Goal: Task Accomplishment & Management: Complete application form

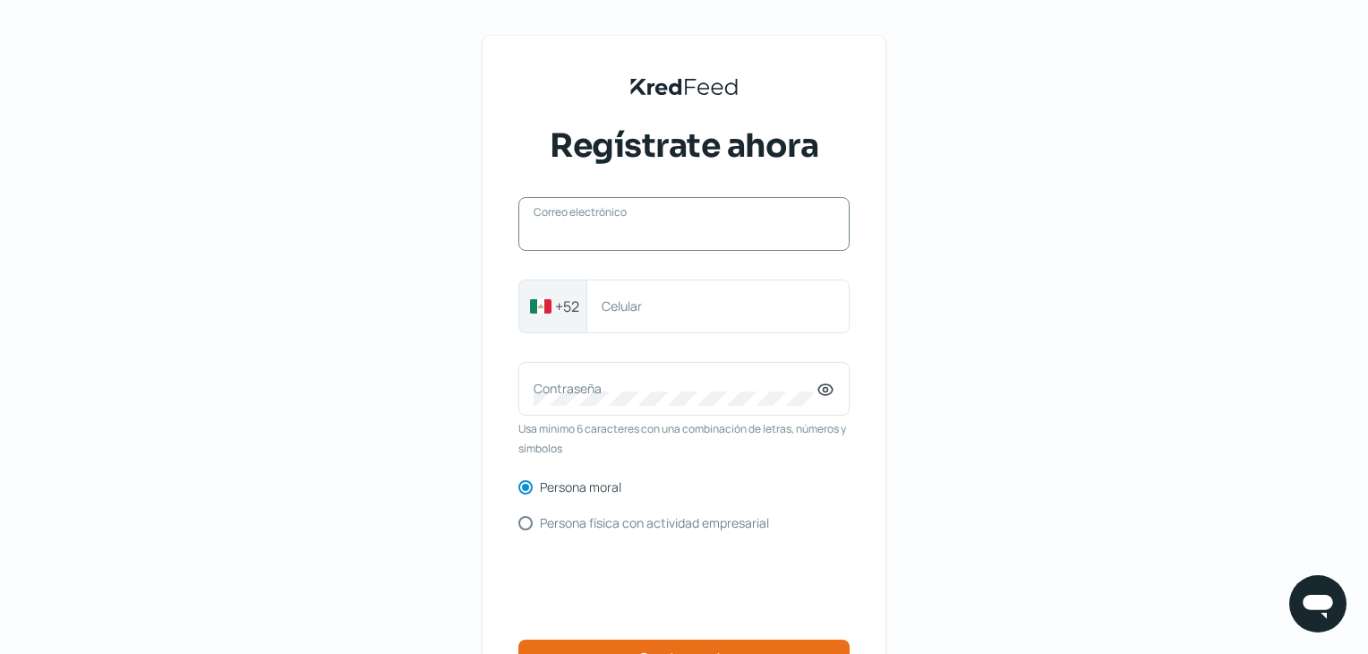
drag, startPoint x: 580, startPoint y: 219, endPoint x: 550, endPoint y: 234, distance: 33.6
click at [550, 234] on input "Correo electrónico" at bounding box center [684, 233] width 301 height 16
drag, startPoint x: 558, startPoint y: 223, endPoint x: 545, endPoint y: 225, distance: 12.7
click at [546, 226] on label "Correo electrónico" at bounding box center [675, 223] width 283 height 17
click at [546, 226] on input "Correo electrónico" at bounding box center [684, 233] width 301 height 16
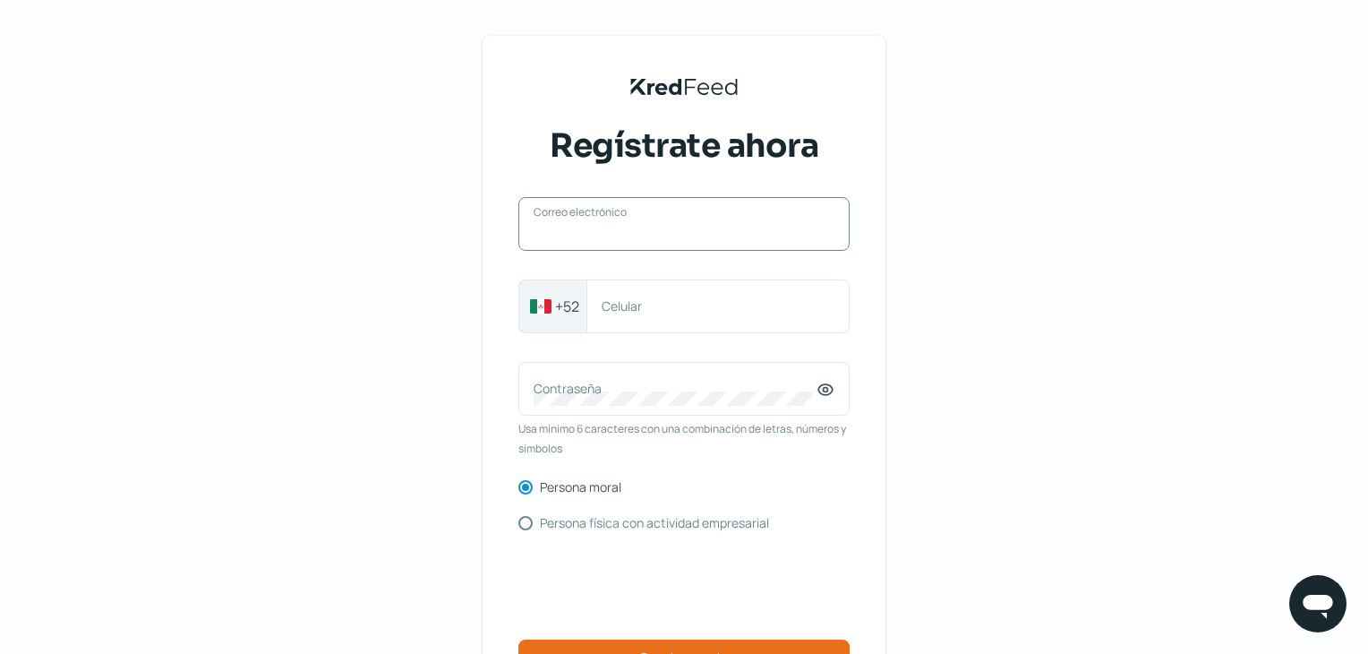
paste input "[EMAIL_ADDRESS][DOMAIN_NAME]"
type input "[EMAIL_ADDRESS][DOMAIN_NAME]"
click at [686, 304] on label "Celular" at bounding box center [709, 305] width 215 height 17
click at [686, 304] on input "Celular" at bounding box center [718, 306] width 233 height 16
type input "5560696846"
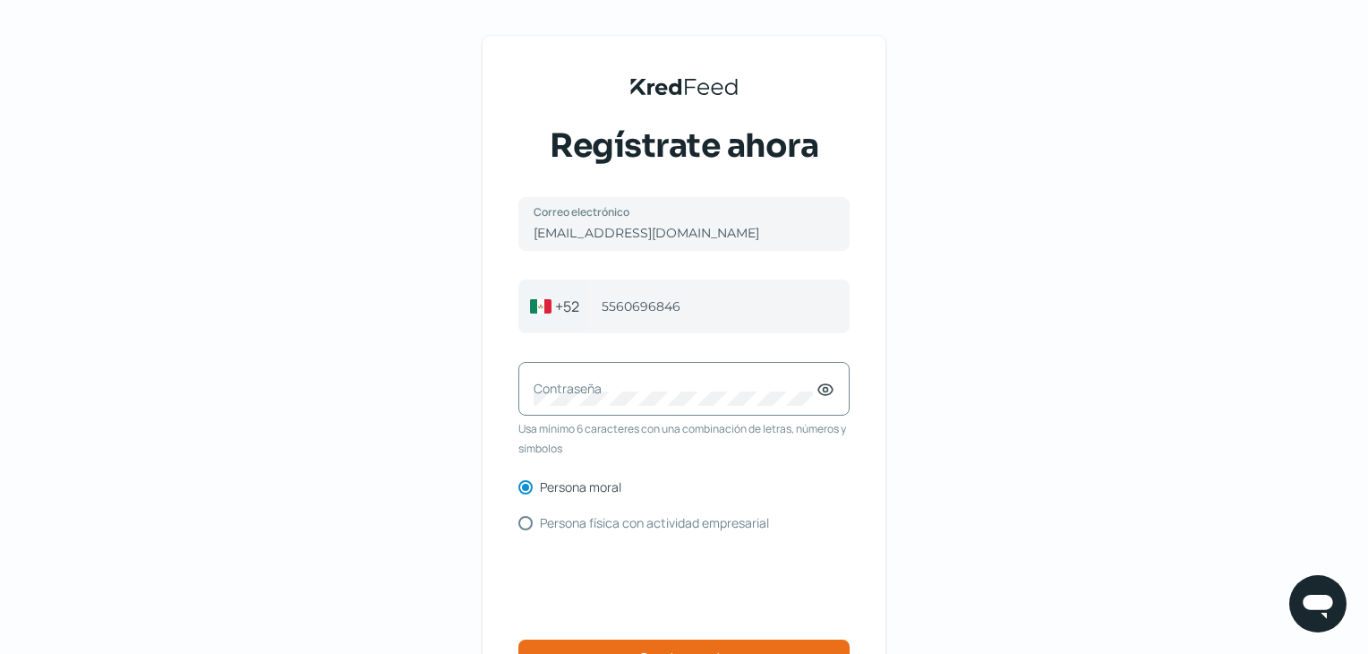
click at [576, 385] on div "Contraseña" at bounding box center [683, 389] width 331 height 54
click at [832, 397] on icon at bounding box center [826, 390] width 18 height 18
drag, startPoint x: 715, startPoint y: 454, endPoint x: 698, endPoint y: 459, distance: 17.0
click at [715, 454] on span "Usa mínimo 6 caracteres con una combinación de letras, números y símbolos" at bounding box center [683, 438] width 331 height 39
click at [533, 525] on input "Persona física con actividad empresarial" at bounding box center [525, 523] width 14 height 14
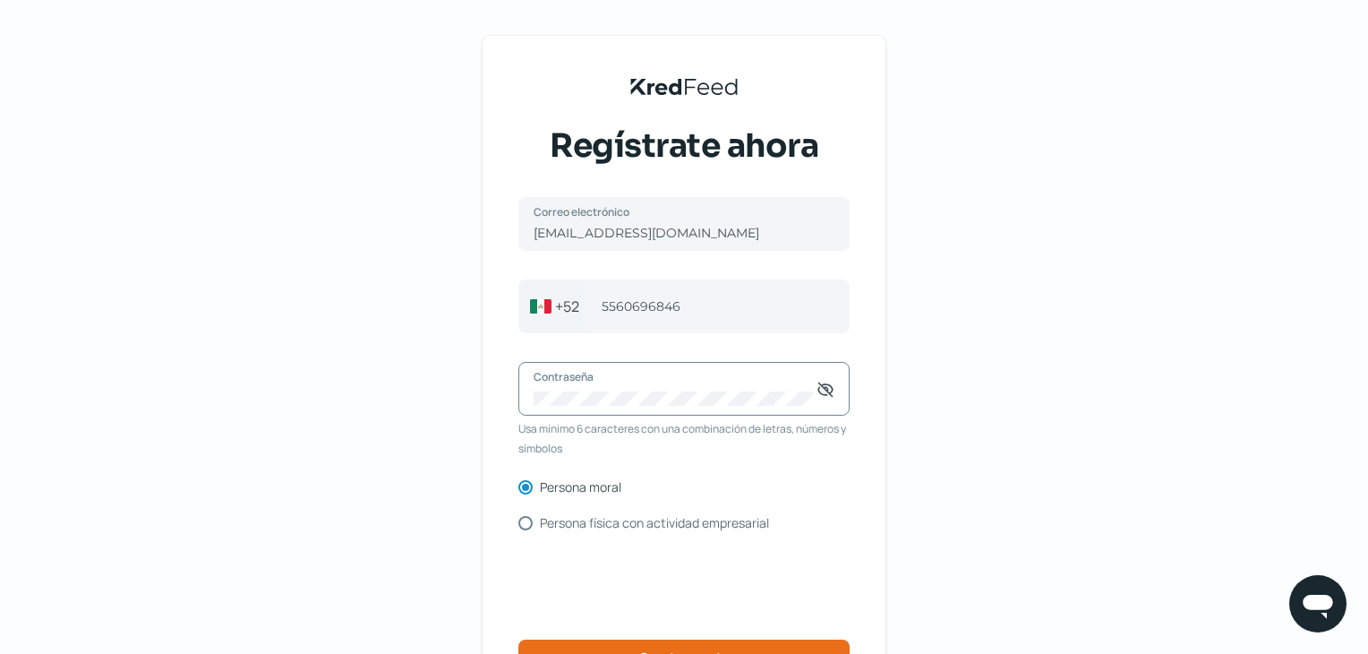
radio input "true"
radio input "false"
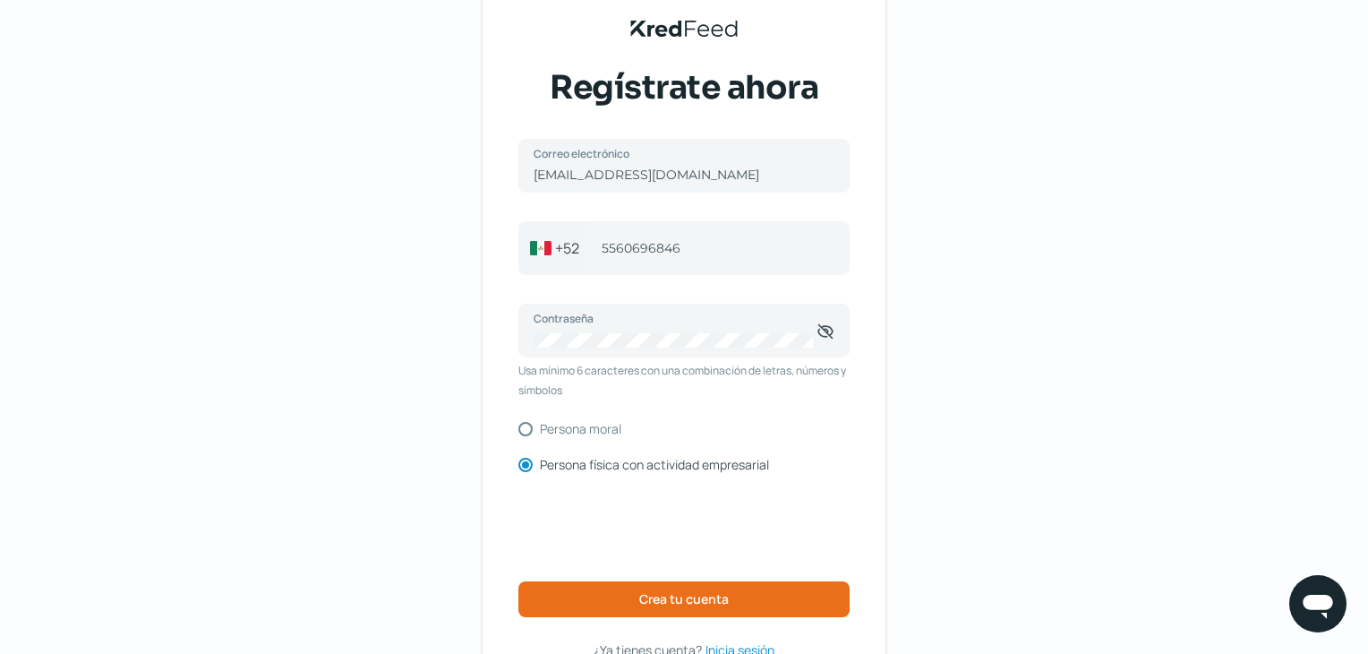
scroll to position [90, 0]
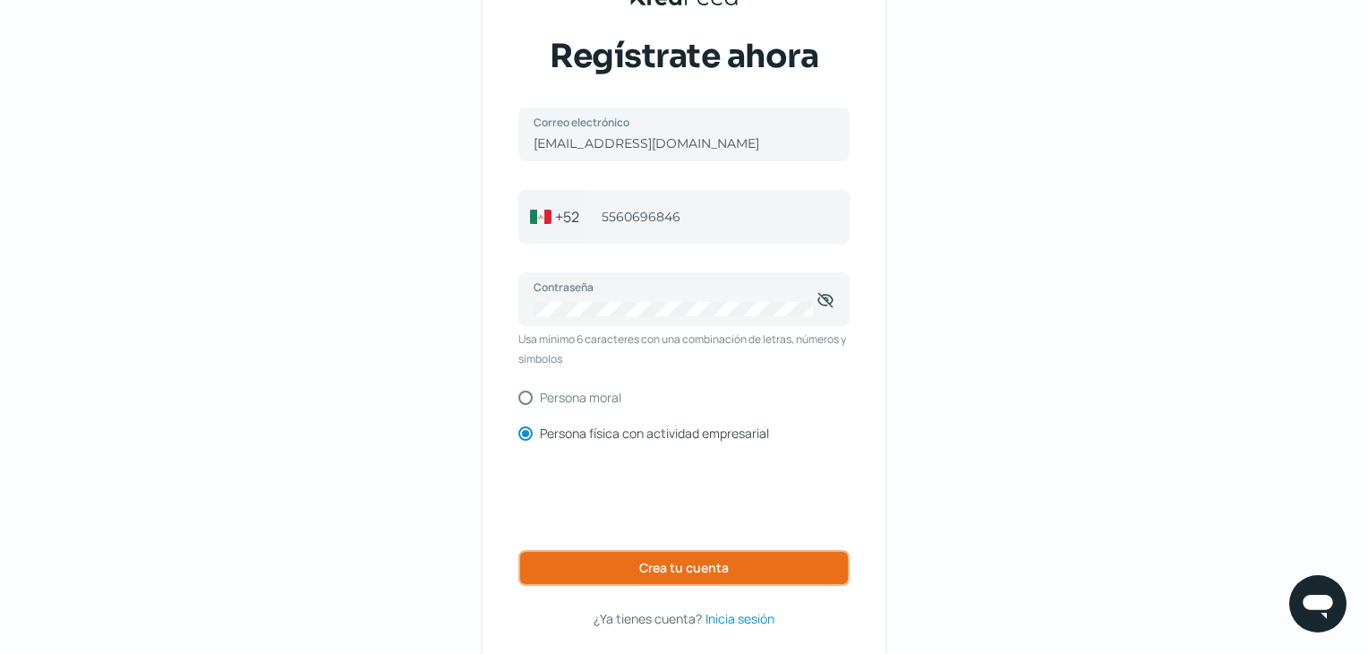
click at [658, 567] on span "Crea tu cuenta" at bounding box center [684, 567] width 90 height 13
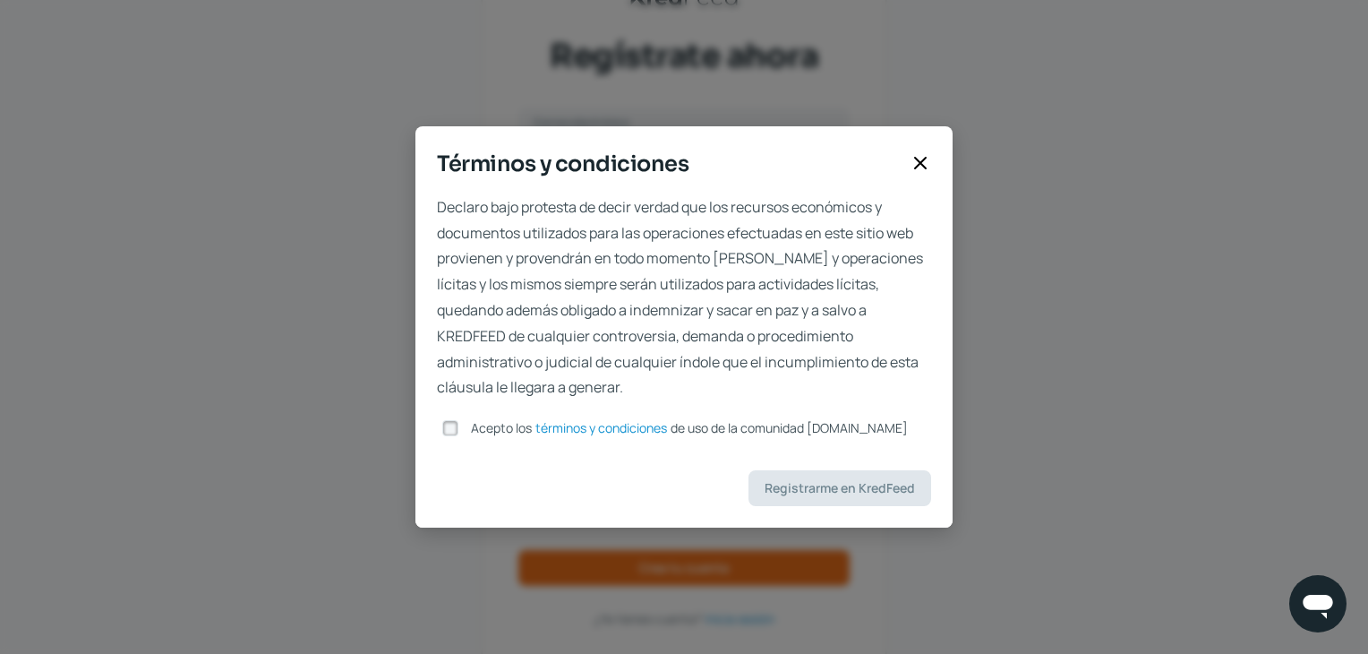
click at [456, 432] on input "Acepto los términos y condiciones de uso de la comunidad [DOMAIN_NAME]" at bounding box center [450, 428] width 16 height 16
checkbox input "true"
click at [798, 482] on span "Registrarme en KredFeed" at bounding box center [840, 488] width 150 height 13
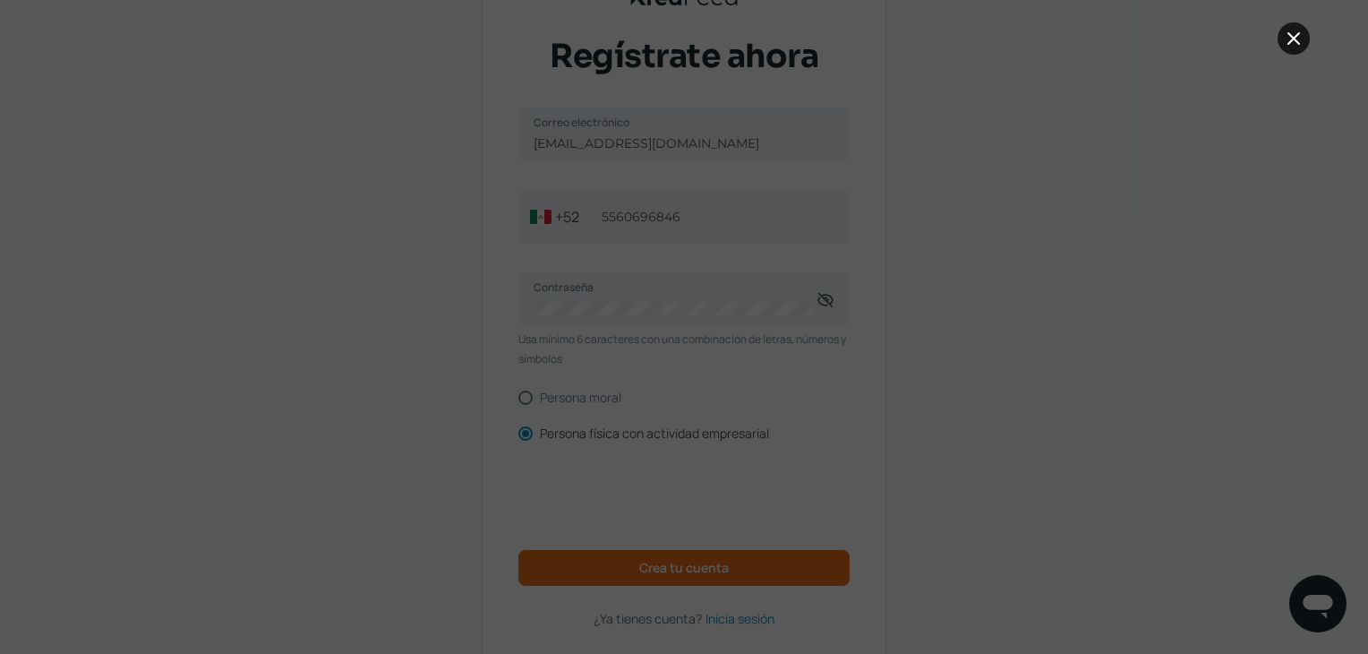
click at [1296, 33] on icon at bounding box center [1293, 38] width 21 height 21
